Goal: Task Accomplishment & Management: Complete application form

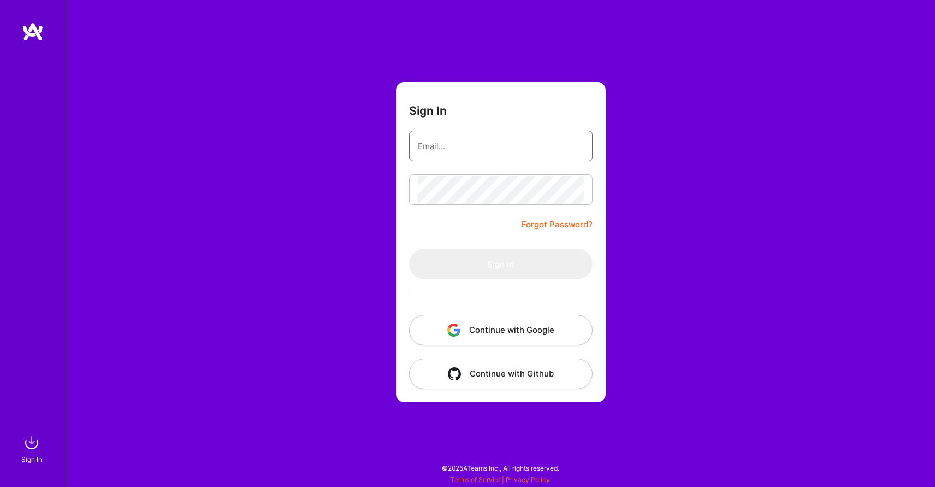
click at [434, 152] on input "email" at bounding box center [501, 146] width 166 height 28
type input "[PERSON_NAME][EMAIL_ADDRESS][DOMAIN_NAME]"
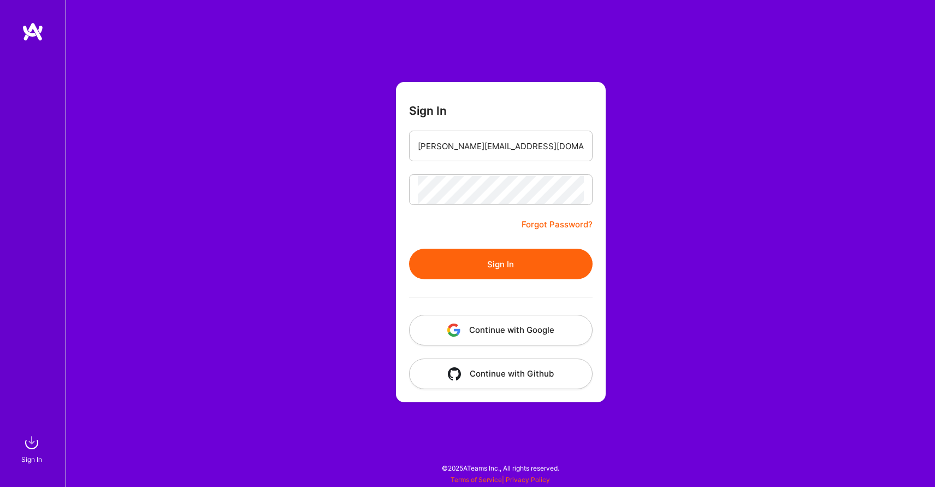
click at [496, 260] on button "Sign In" at bounding box center [501, 264] width 184 height 31
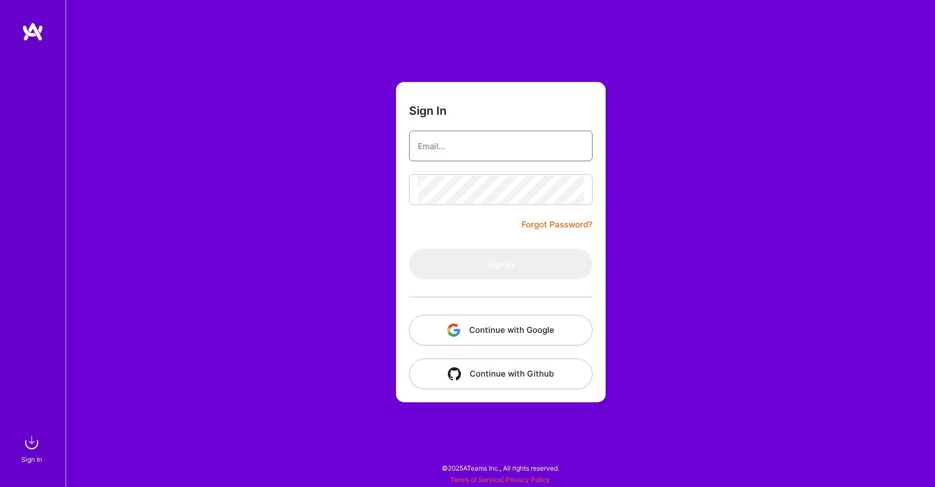
click at [455, 142] on input "email" at bounding box center [501, 146] width 166 height 28
type input "[PERSON_NAME][EMAIL_ADDRESS][DOMAIN_NAME]"
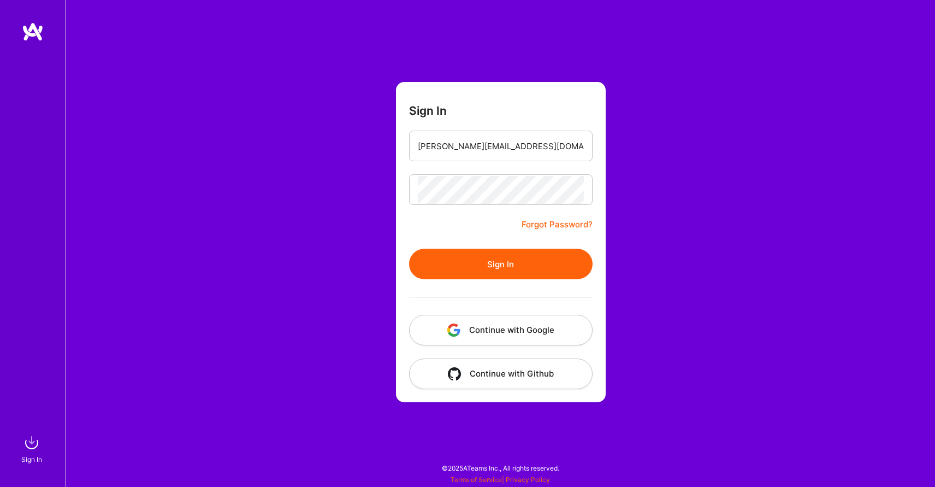
click at [515, 264] on button "Sign In" at bounding box center [501, 264] width 184 height 31
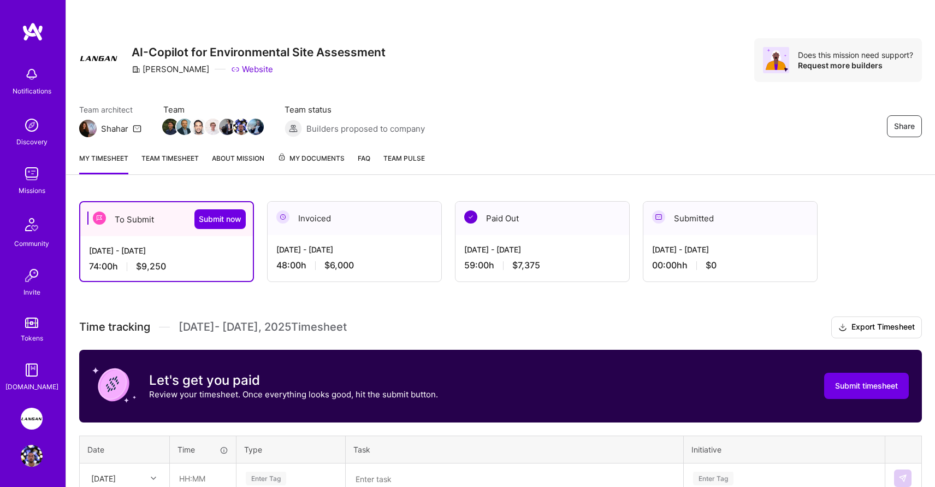
click at [122, 212] on div "To Submit Submit now" at bounding box center [166, 219] width 173 height 34
click at [110, 163] on link "My timesheet" at bounding box center [103, 163] width 49 height 22
click at [115, 157] on link "My timesheet" at bounding box center [103, 163] width 49 height 22
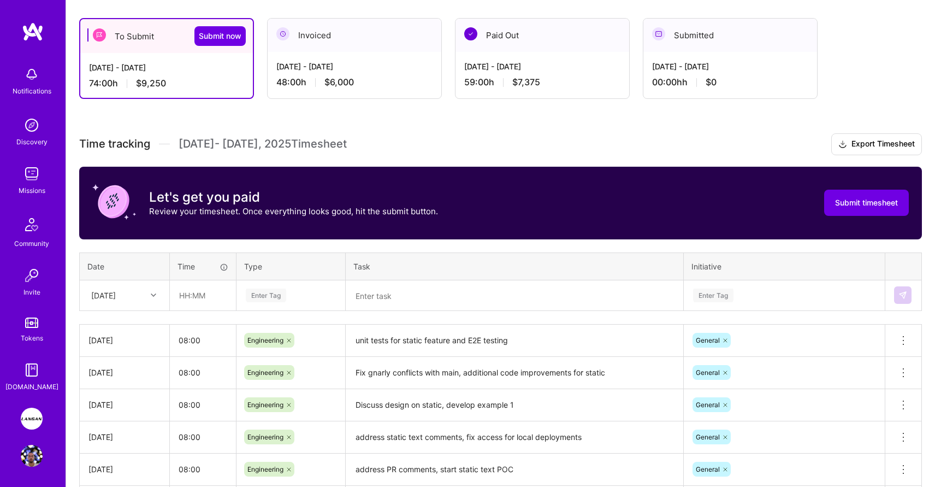
scroll to position [209, 0]
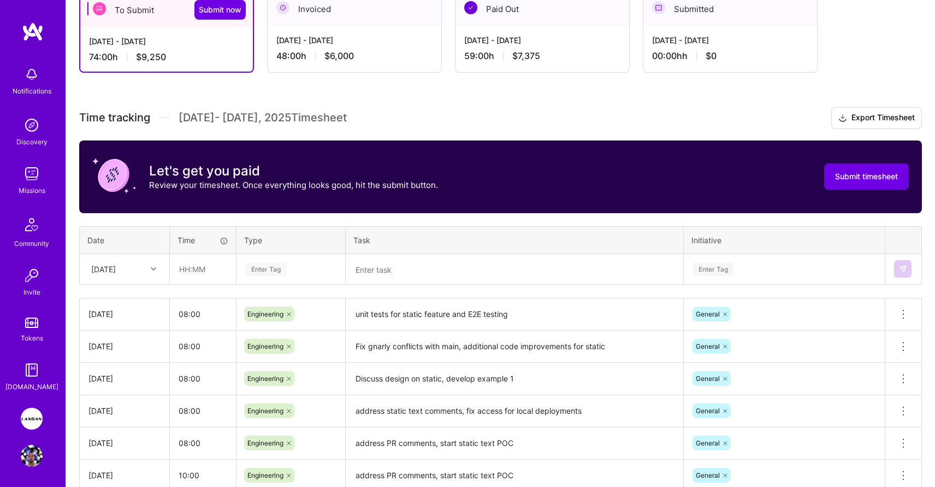
click at [139, 268] on div "[DATE]" at bounding box center [116, 269] width 61 height 18
click at [123, 433] on div "[DATE]" at bounding box center [124, 439] width 89 height 20
click at [187, 316] on input "08:00" at bounding box center [203, 313] width 66 height 29
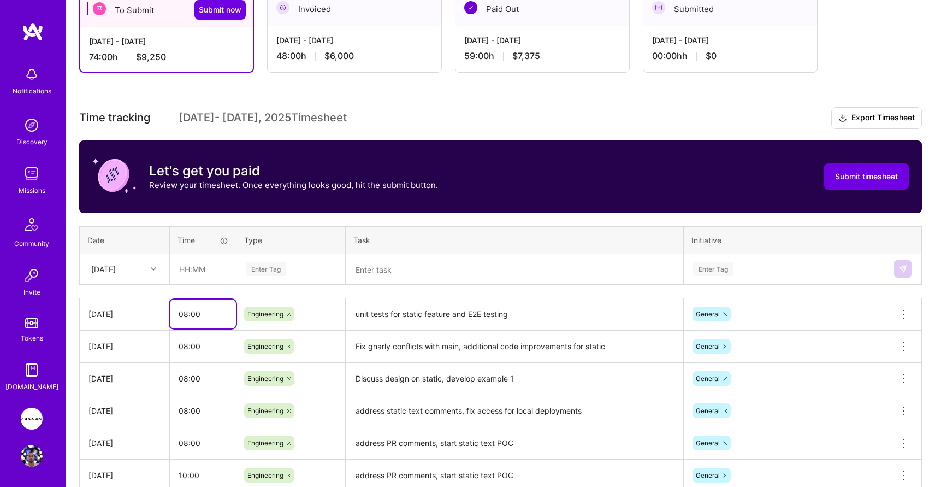
click at [187, 316] on input "08:00" at bounding box center [203, 313] width 66 height 29
click at [192, 263] on input "text" at bounding box center [202, 269] width 65 height 29
paste input "08:00"
type input "08:00"
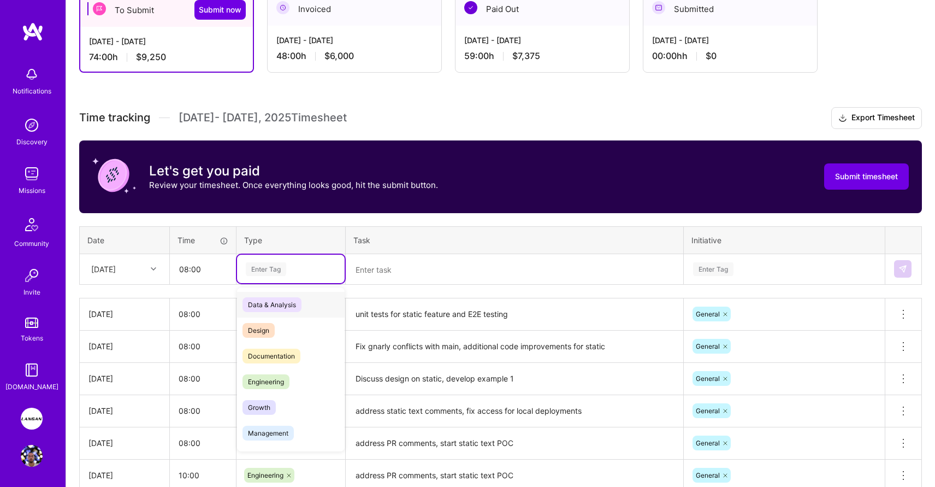
click at [263, 269] on div "Enter Tag" at bounding box center [266, 269] width 40 height 17
click at [268, 382] on span "Engineering" at bounding box center [266, 381] width 47 height 15
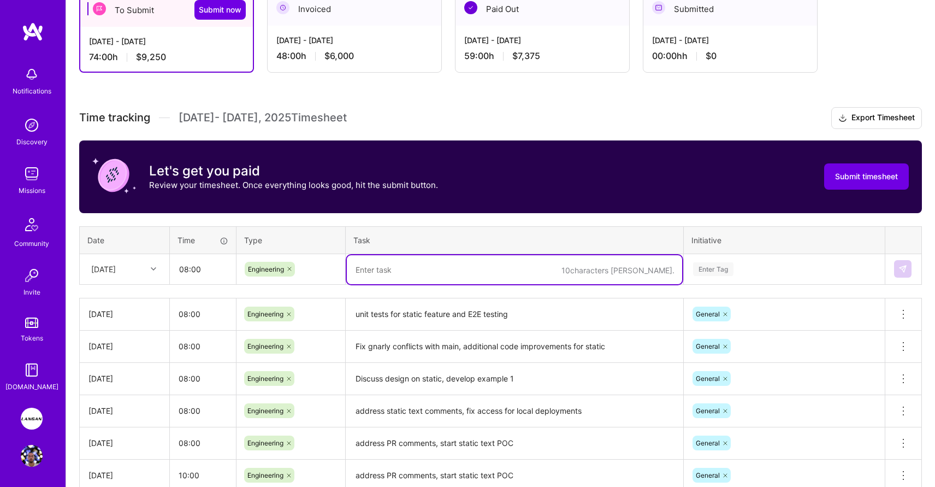
click at [439, 272] on textarea at bounding box center [514, 269] width 335 height 29
type textarea "n"
type textarea "Add version and migrate db to session layer"
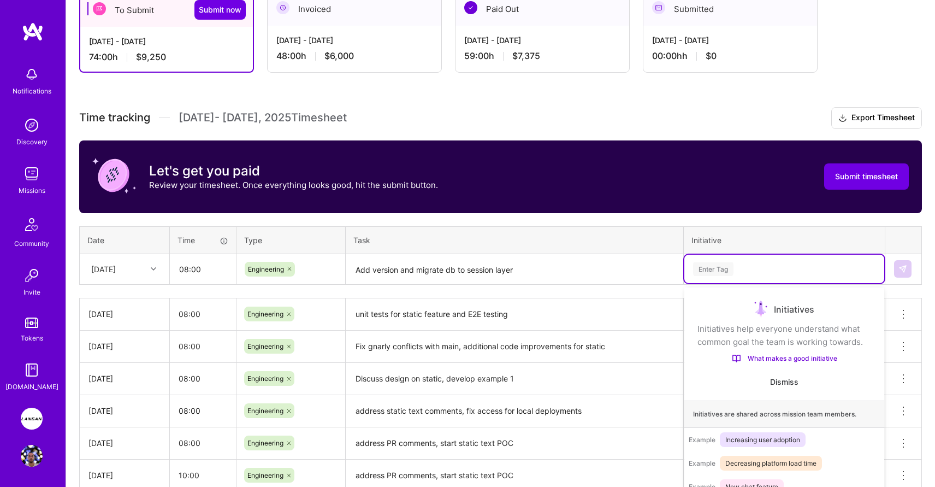
scroll to position [238, 0]
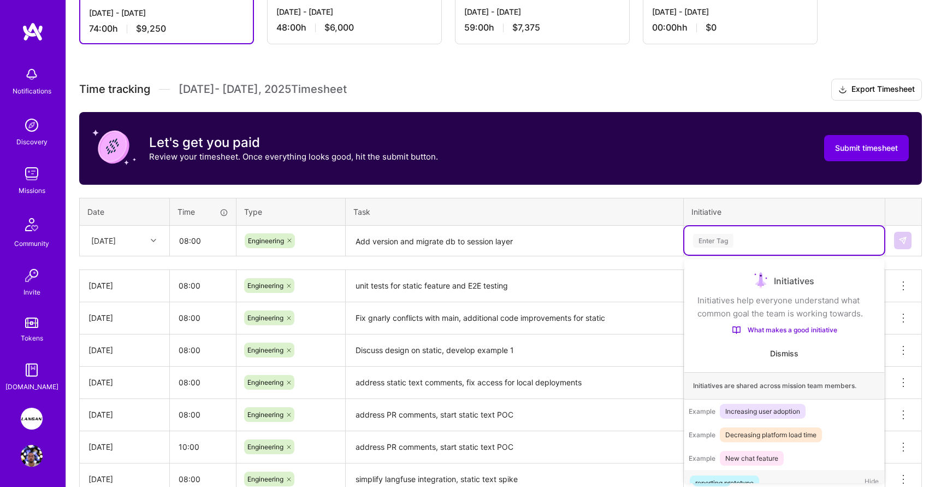
click at [710, 255] on div "option reporting prototype focused, 1 of 18. 18 results available. Use Up and D…" at bounding box center [785, 240] width 200 height 28
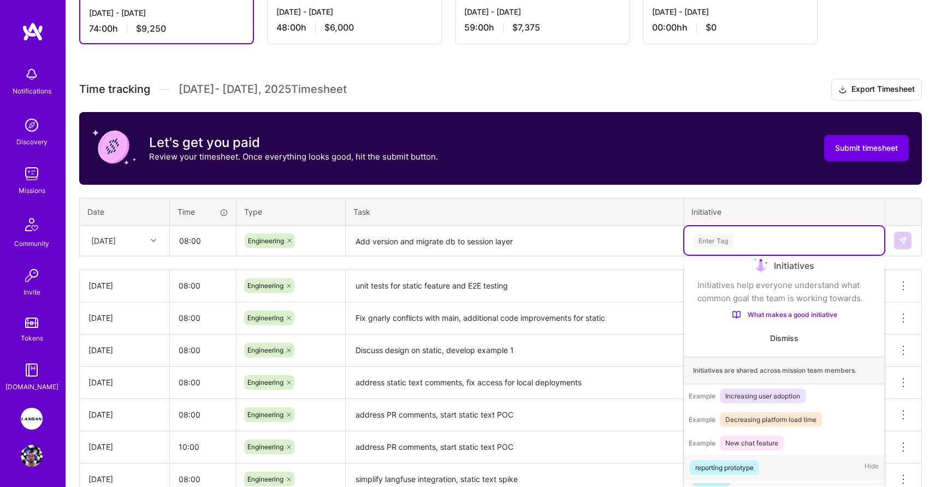
scroll to position [18, 0]
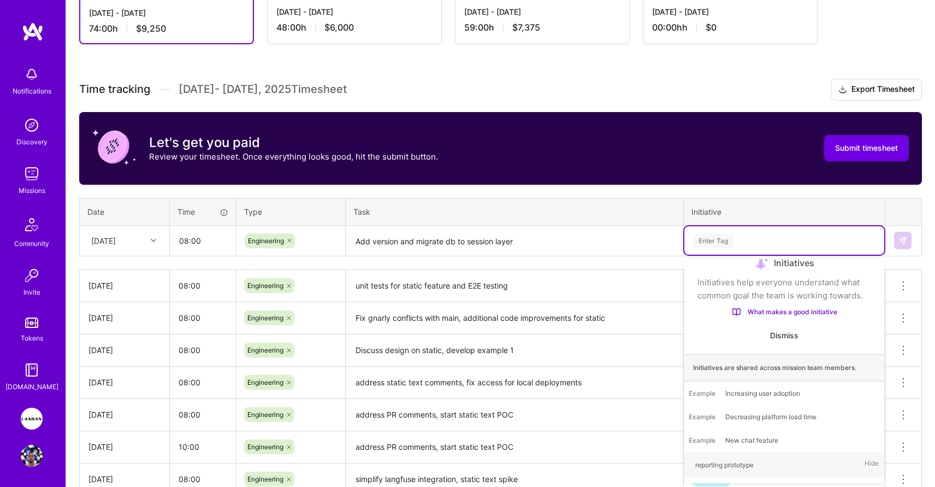
type input "e"
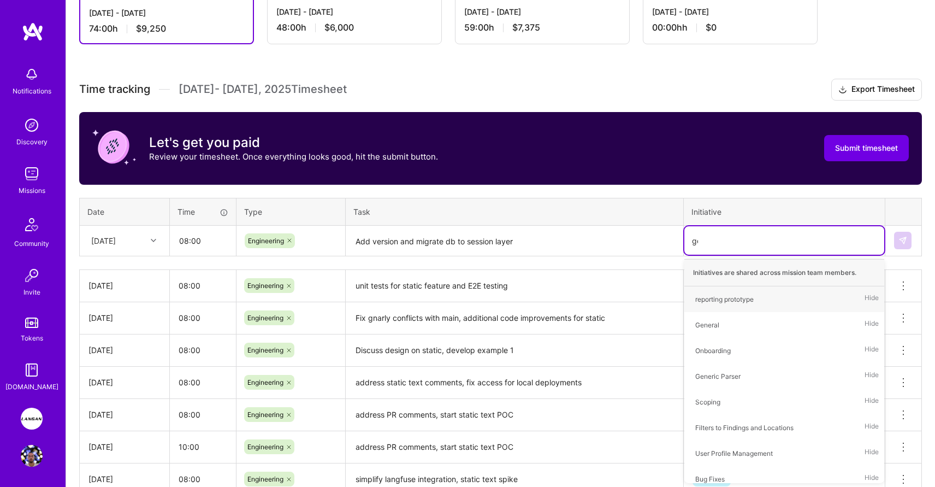
type input "gen"
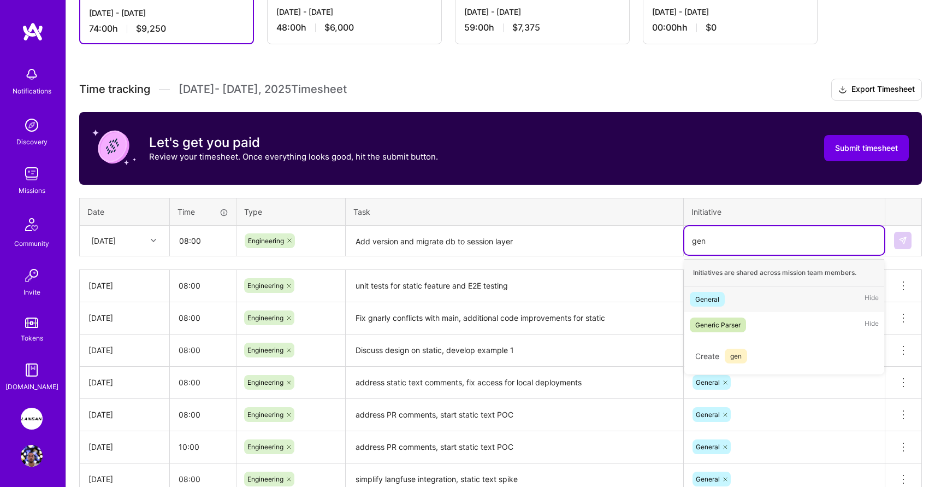
click at [709, 305] on span "General" at bounding box center [707, 299] width 35 height 15
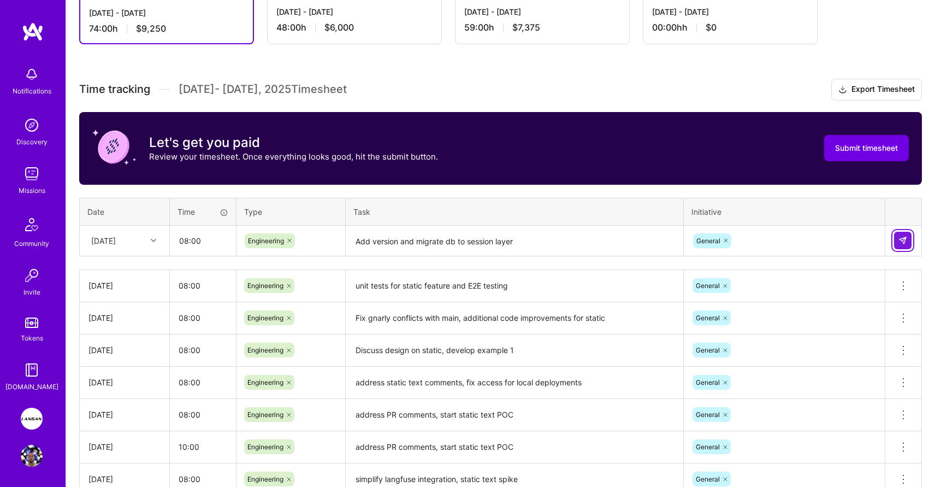
click at [903, 239] on img at bounding box center [903, 240] width 9 height 9
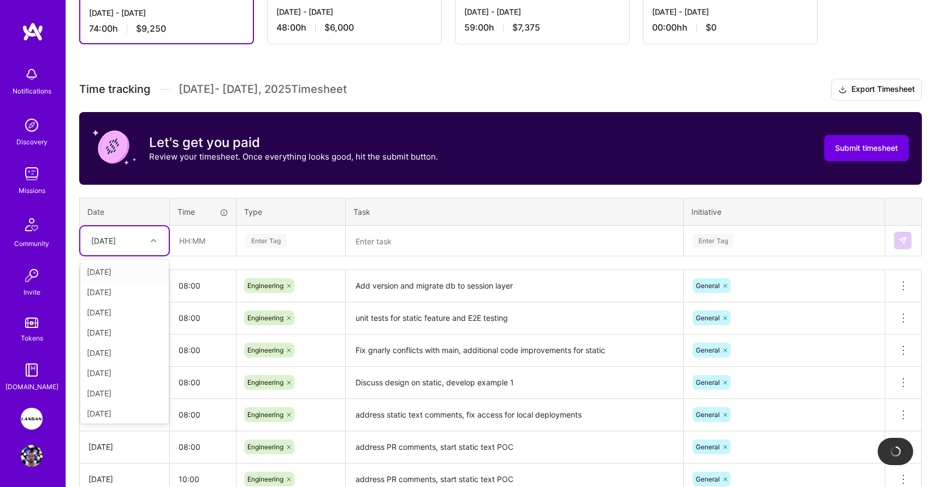
click at [141, 240] on div "[DATE]" at bounding box center [116, 241] width 61 height 18
click at [122, 409] on div "[DATE]" at bounding box center [124, 411] width 89 height 20
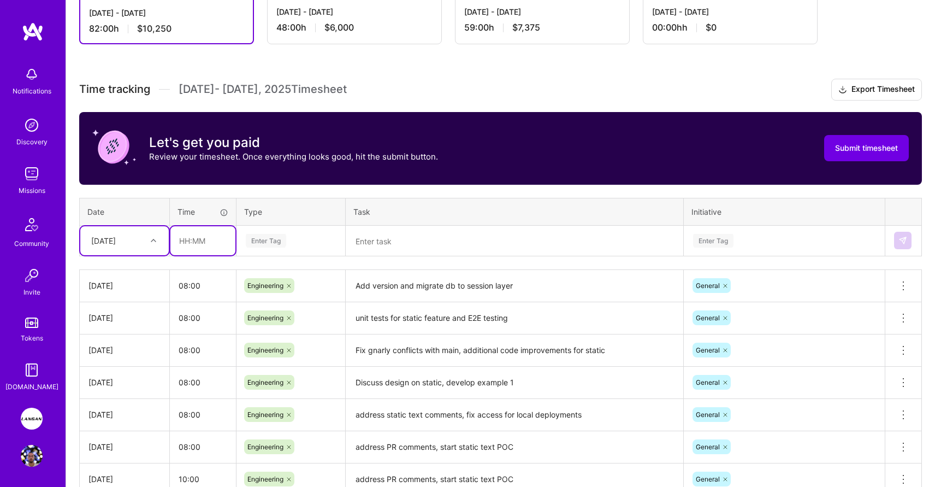
click at [190, 249] on input "text" at bounding box center [202, 240] width 65 height 29
type input "08:00"
click at [268, 240] on div "Enter Tag" at bounding box center [266, 240] width 40 height 17
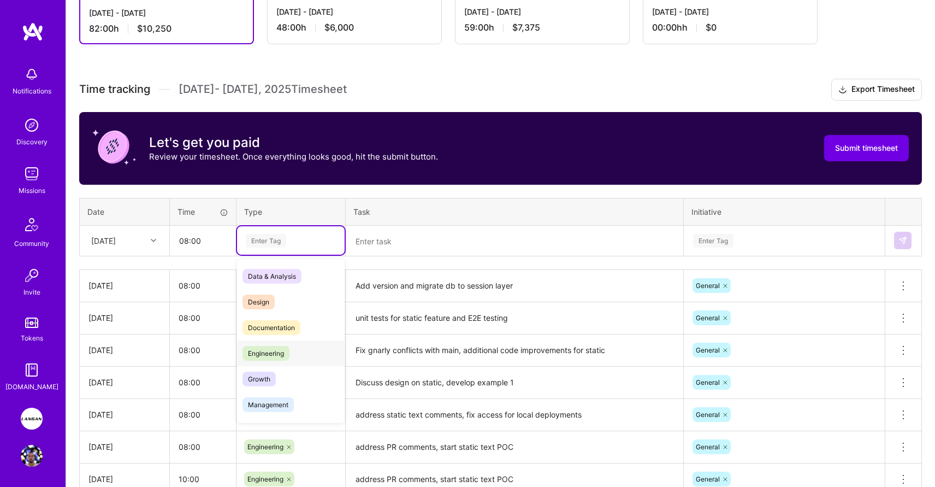
drag, startPoint x: 267, startPoint y: 354, endPoint x: 277, endPoint y: 344, distance: 14.3
click at [267, 354] on span "Engineering" at bounding box center [266, 353] width 47 height 15
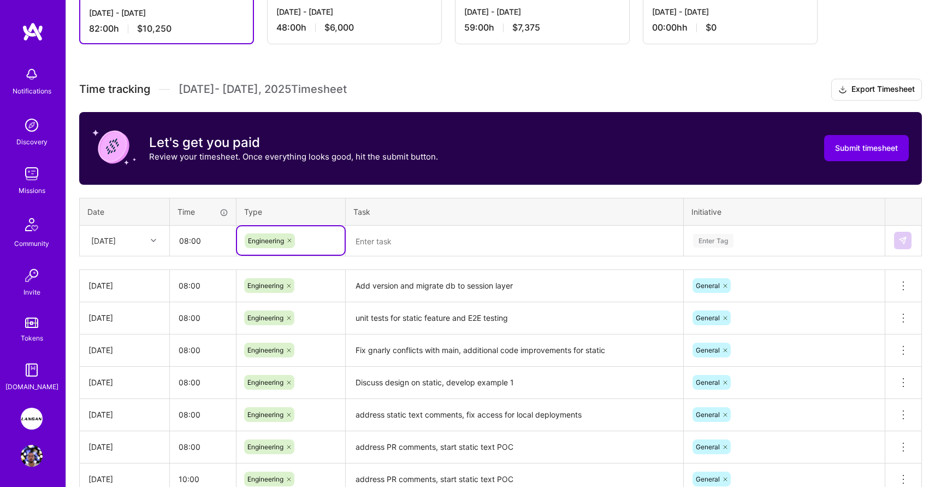
click at [384, 243] on textarea at bounding box center [514, 241] width 335 height 29
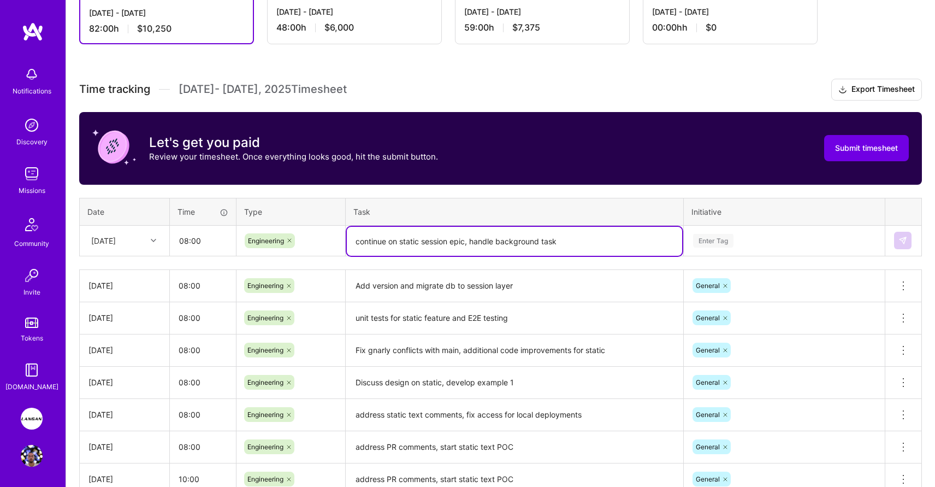
type textarea "continue on static session epic, handle background task"
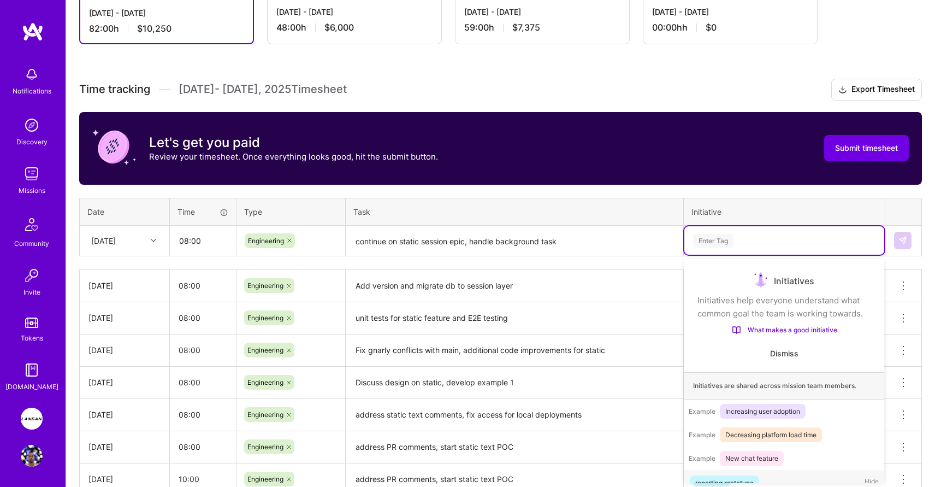
click at [716, 237] on div "Enter Tag" at bounding box center [713, 240] width 40 height 17
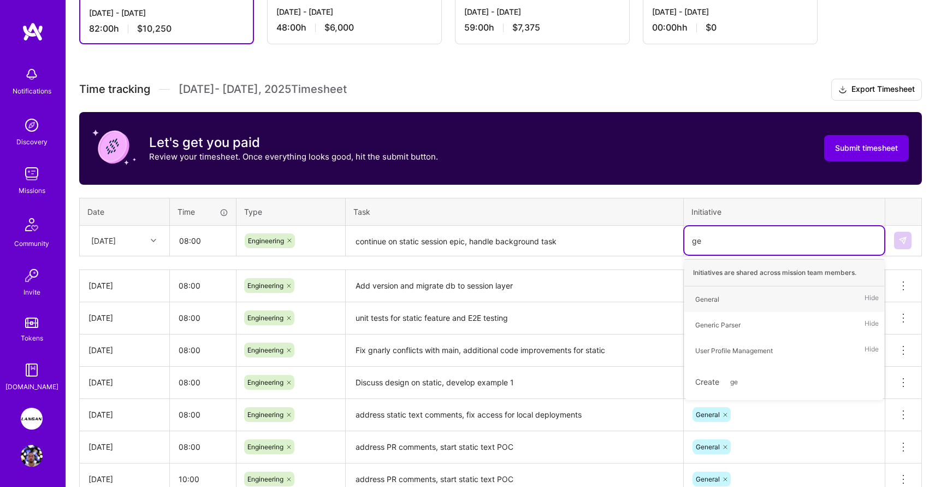
type input "gen"
click at [714, 292] on span "General" at bounding box center [707, 299] width 35 height 15
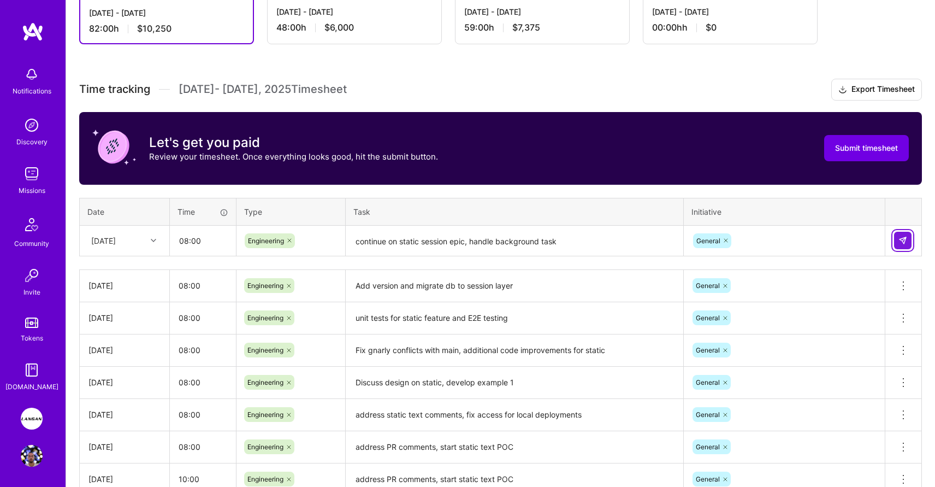
click at [899, 238] on img at bounding box center [903, 240] width 9 height 9
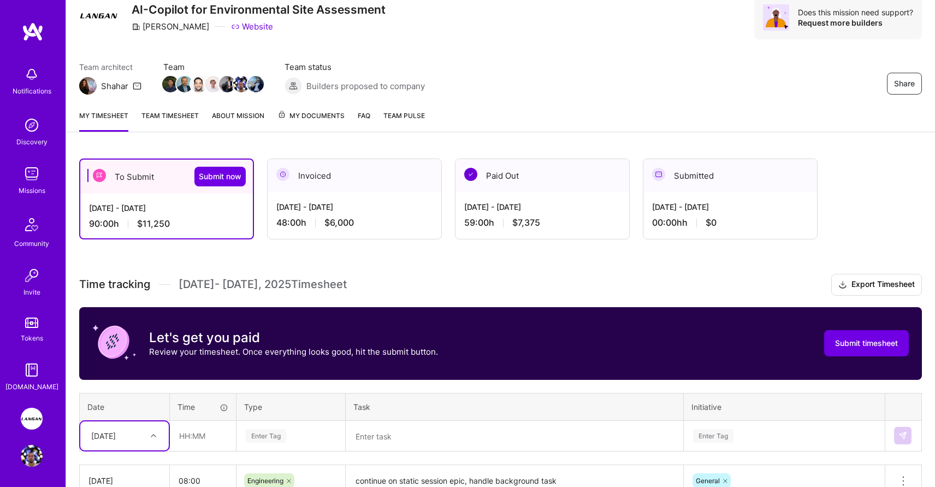
scroll to position [40, 0]
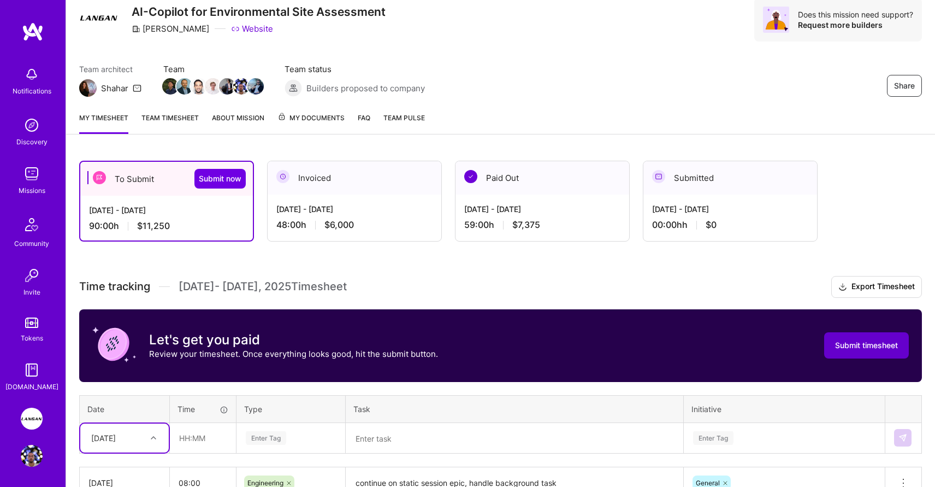
click at [863, 346] on span "Submit timesheet" at bounding box center [866, 345] width 63 height 11
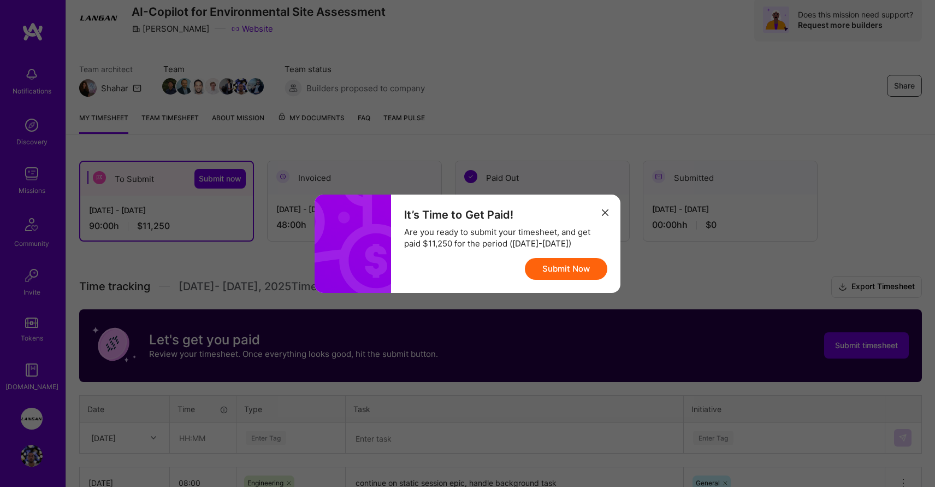
click at [570, 270] on button "Submit Now" at bounding box center [566, 269] width 83 height 22
